Goal: Information Seeking & Learning: Learn about a topic

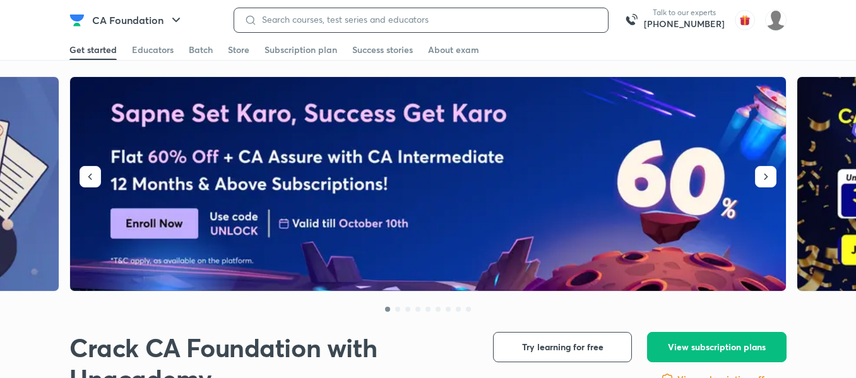
click at [276, 21] on input at bounding box center [427, 20] width 341 height 10
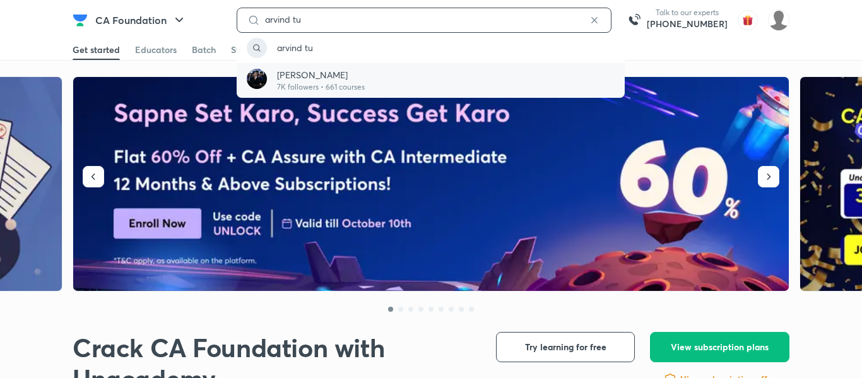
type input "arvind tu"
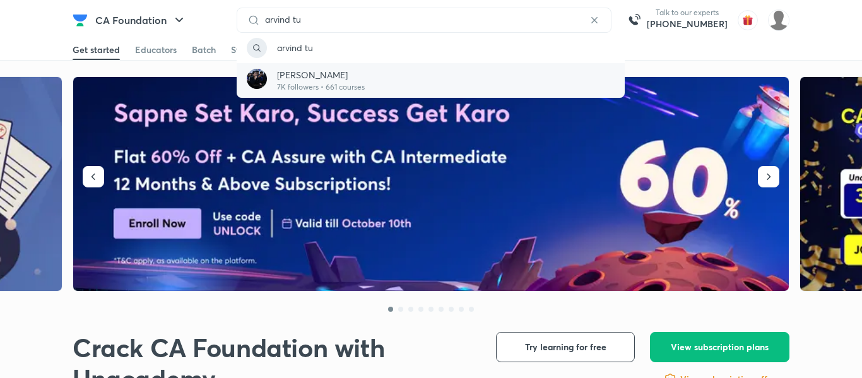
click at [301, 81] on p "7K followers • 661 courses" at bounding box center [321, 86] width 88 height 11
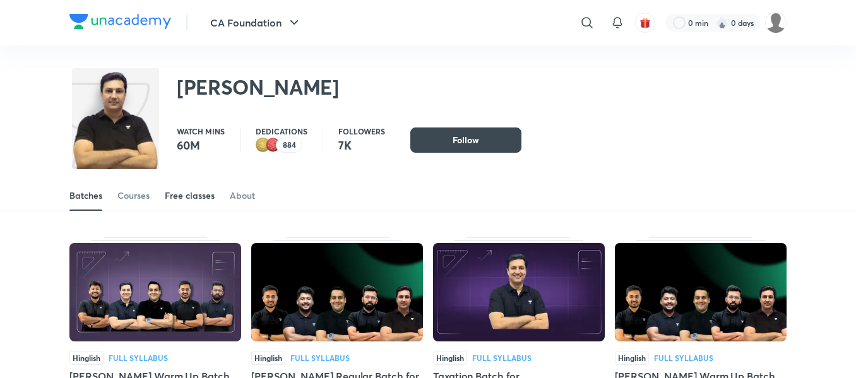
click at [184, 191] on div "Free classes" at bounding box center [190, 195] width 50 height 13
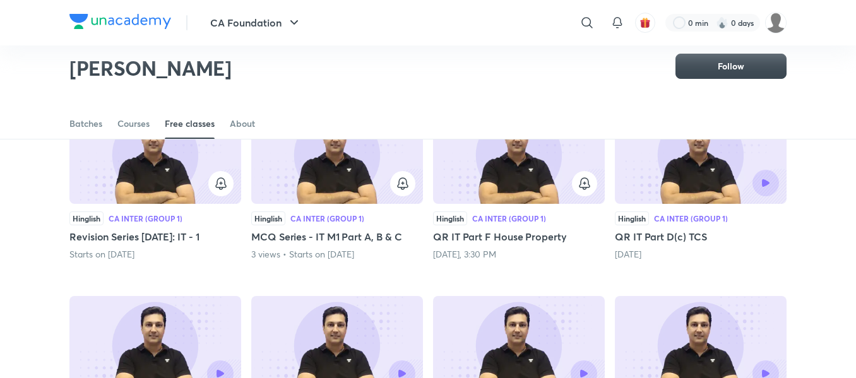
scroll to position [133, 0]
click at [97, 121] on div "Batches" at bounding box center [85, 123] width 33 height 13
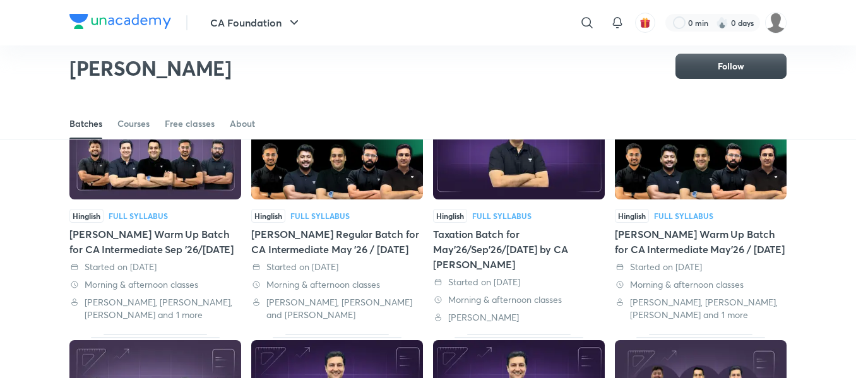
scroll to position [104, 0]
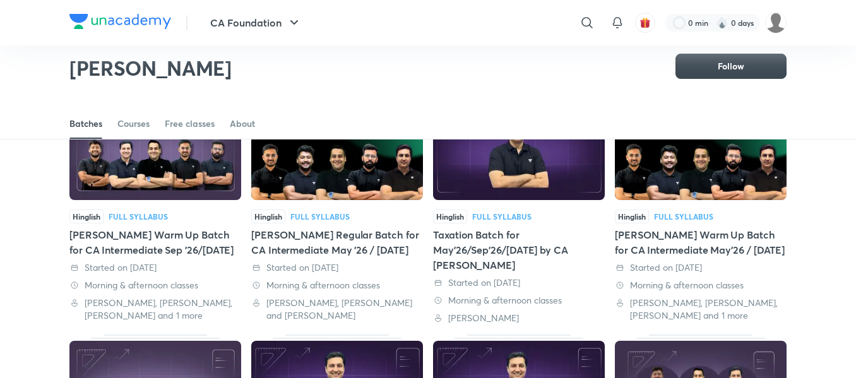
click at [165, 171] on img at bounding box center [155, 151] width 172 height 98
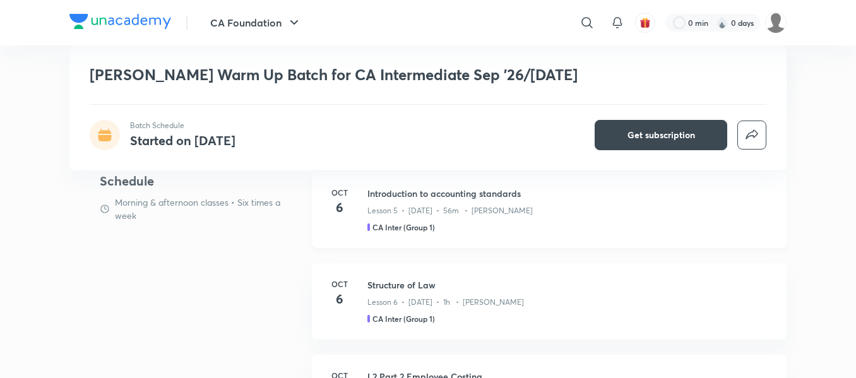
scroll to position [596, 0]
click at [348, 289] on h4 "6" at bounding box center [339, 298] width 25 height 19
click at [372, 296] on p "Lesson 6 • [DATE] • 1h • [PERSON_NAME]" at bounding box center [445, 301] width 157 height 11
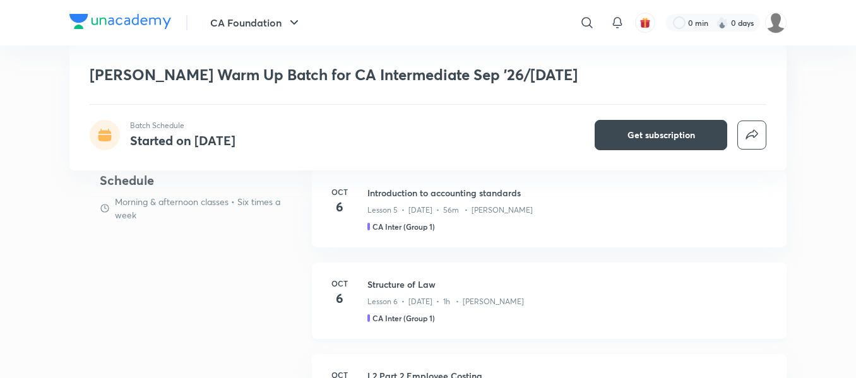
click at [336, 278] on h6 "Oct" at bounding box center [339, 283] width 25 height 11
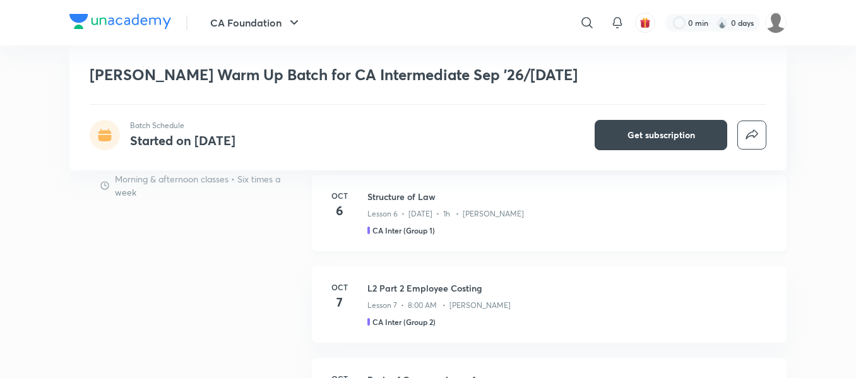
scroll to position [678, 0]
